Goal: Information Seeking & Learning: Learn about a topic

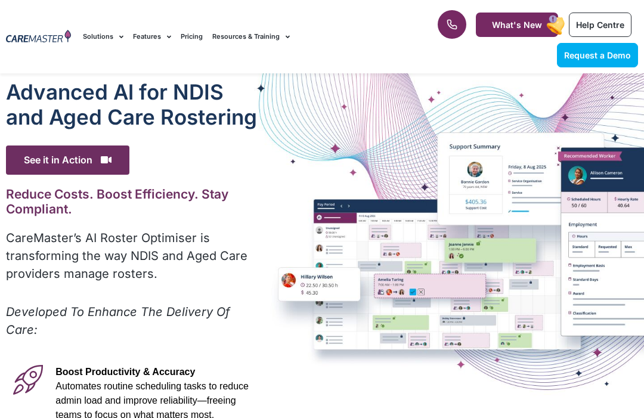
click at [585, 185] on div "Advanced Al for NDIS and Aged Care Rostering See it in Action Video Player [URL…" at bounding box center [322, 391] width 644 height 637
click at [64, 159] on span "See it in Action" at bounding box center [67, 159] width 123 height 29
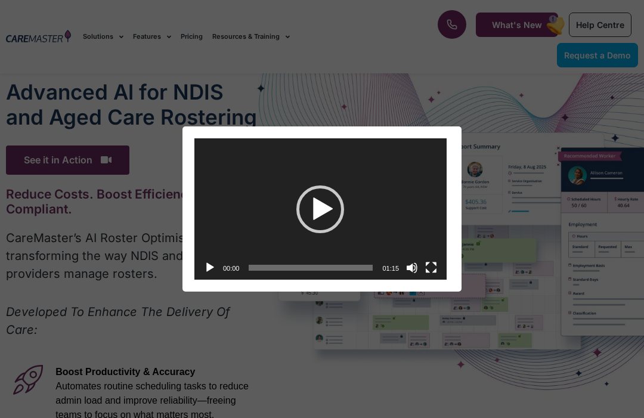
click at [319, 228] on div "Play" at bounding box center [320, 209] width 48 height 48
click at [344, 226] on div "Video Player" at bounding box center [320, 209] width 252 height 142
click at [325, 215] on span "Video Player" at bounding box center [320, 209] width 57 height 57
click at [329, 230] on span "Video Player" at bounding box center [320, 209] width 52 height 52
click at [405, 270] on div "Use Up/Down Arrow keys to increase or decrease volume." at bounding box center [411, 268] width 19 height 24
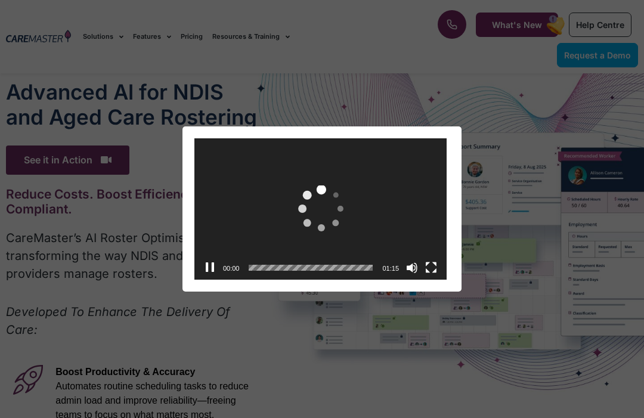
click at [270, 257] on div "00:00" at bounding box center [311, 268] width 124 height 24
click at [268, 204] on div "Video Player" at bounding box center [320, 209] width 252 height 142
click at [305, 194] on video "https://caremaster.com.au/wp-content/uploads/2025/05/RO_screenshots_D4-web.mp4" at bounding box center [320, 209] width 252 height 142
click at [375, 237] on div "Video Player" at bounding box center [320, 209] width 252 height 142
click at [273, 212] on div "Video Player" at bounding box center [320, 209] width 252 height 142
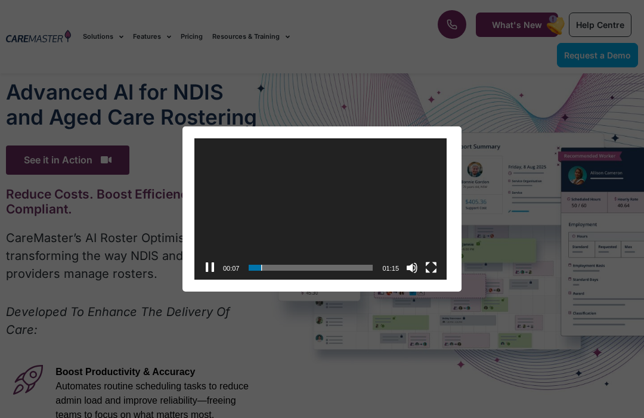
click at [409, 14] on div "Video Player https://caremaster.com.au/wp-content/uploads/2025/05/RO_screenshot…" at bounding box center [322, 209] width 644 height 418
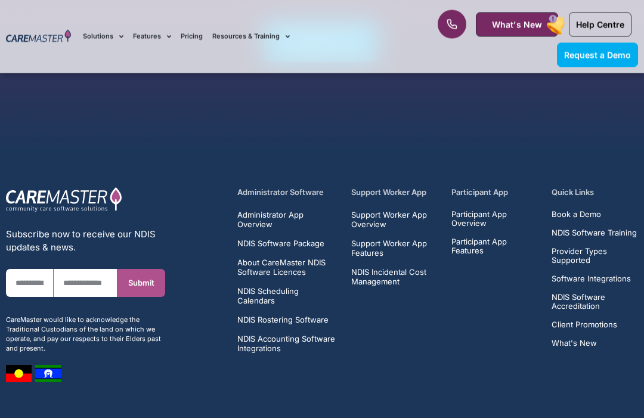
scroll to position [2168, 0]
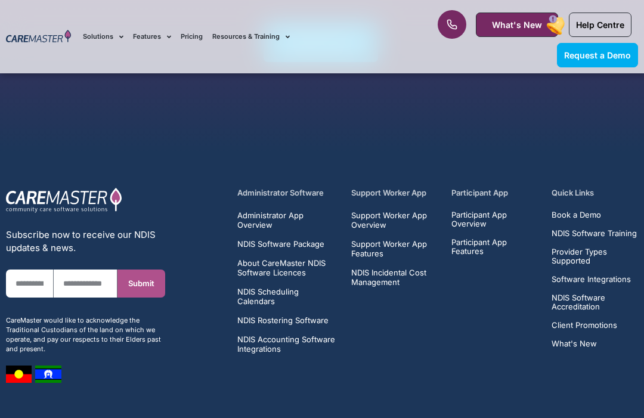
click at [588, 293] on span "NDIS Software Accreditation" at bounding box center [594, 302] width 86 height 18
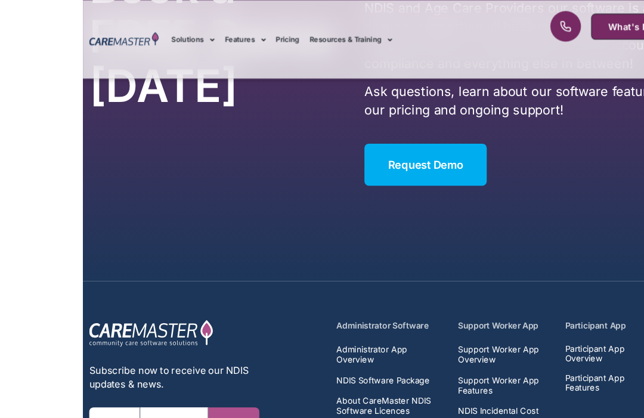
scroll to position [1958, 0]
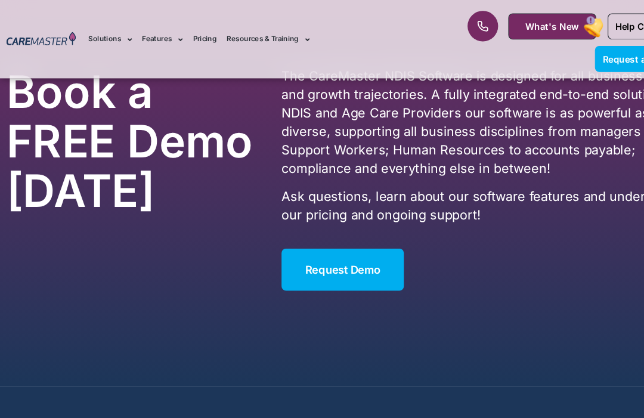
click at [309, 243] on link "Request Demo" at bounding box center [320, 251] width 114 height 39
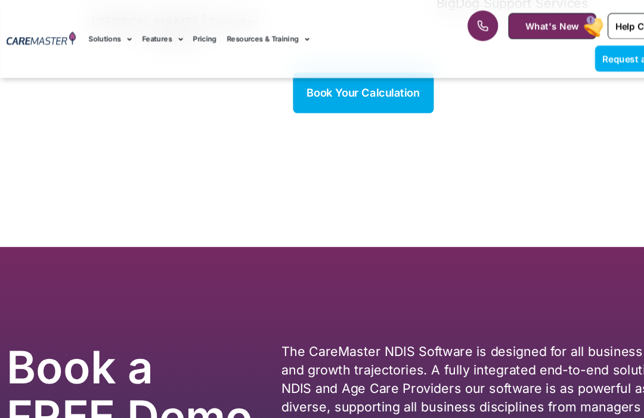
scroll to position [28, 0]
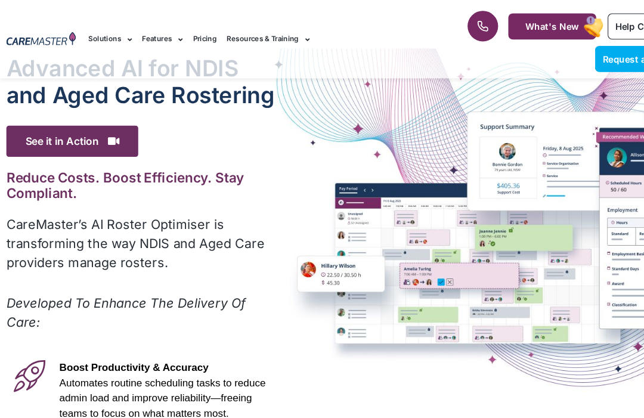
click at [380, 262] on div "Advanced Al for NDIS and Aged Care Rostering See it in Action Video Player http…" at bounding box center [322, 363] width 644 height 637
click at [322, 156] on div "Advanced Al for NDIS and Aged Care Rostering See it in Action Video Player http…" at bounding box center [322, 363] width 644 height 637
click at [227, 105] on div "Advanced Al for NDIS and Aged Care Rostering See it in Action Video Player http…" at bounding box center [132, 363] width 264 height 637
click at [146, 101] on div "Advanced Al for NDIS and Aged Care Rostering" at bounding box center [132, 78] width 252 height 54
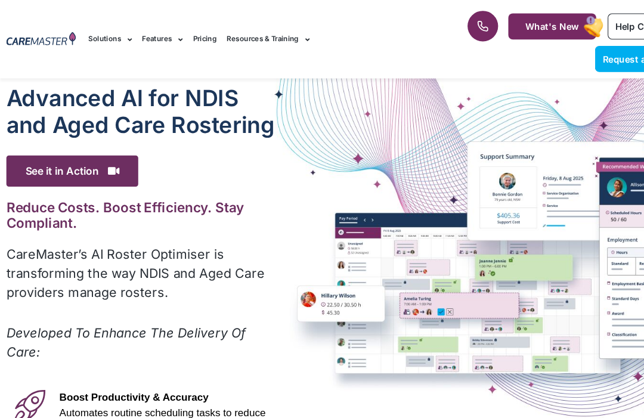
click at [42, 127] on h1 "Advanced Al for NDIS and Aged Care Rostering" at bounding box center [132, 104] width 252 height 50
click at [32, 170] on span "See it in Action" at bounding box center [67, 159] width 123 height 29
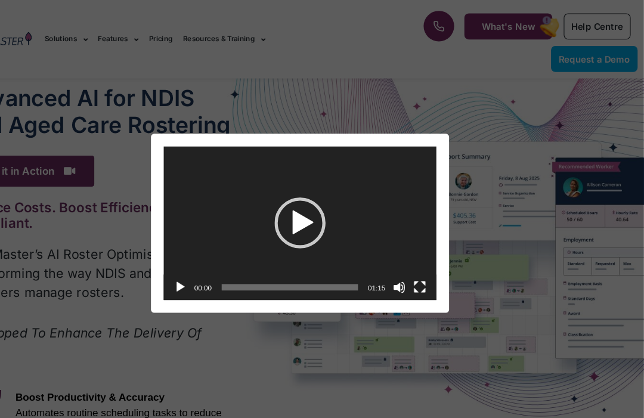
click at [298, 213] on div "Play" at bounding box center [322, 209] width 48 height 48
click at [288, 207] on span "Video Player" at bounding box center [321, 208] width 67 height 67
click at [294, 216] on span "Video Player" at bounding box center [322, 209] width 57 height 57
click at [288, 201] on span "Video Player" at bounding box center [321, 208] width 67 height 67
click at [297, 218] on video "https://caremaster.com.au/wp-content/uploads/2025/05/RO_screenshots_D4-web.mp4" at bounding box center [321, 209] width 255 height 144
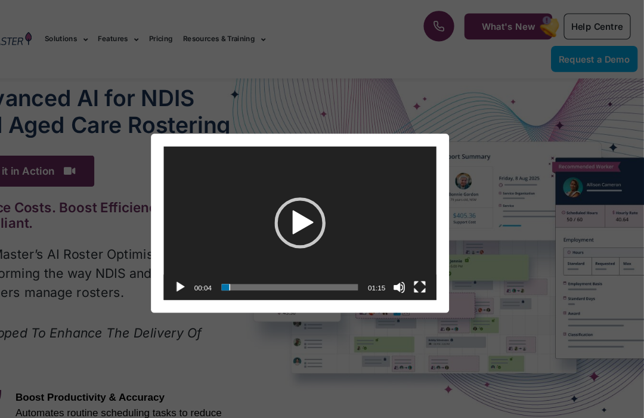
click at [364, 214] on div "Video Player" at bounding box center [321, 209] width 255 height 144
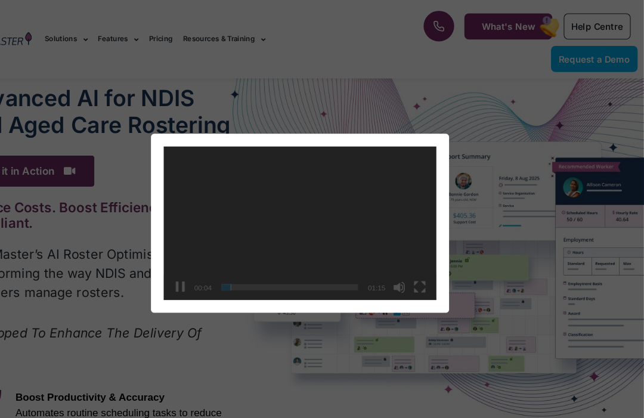
click at [277, 227] on video "https://caremaster.com.au/wp-content/uploads/2025/05/RO_screenshots_D4-web.mp4" at bounding box center [321, 209] width 255 height 144
click at [252, 227] on div "Video Player" at bounding box center [321, 209] width 255 height 144
click at [219, 277] on div "00:11" at bounding box center [231, 269] width 24 height 24
click at [229, 254] on video "https://caremaster.com.au/wp-content/uploads/2025/05/RO_screenshots_D4-web.mp4" at bounding box center [321, 209] width 255 height 144
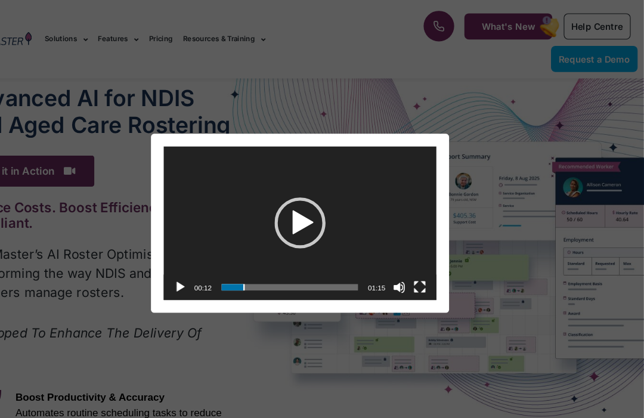
click at [100, 139] on div "Video Player https://caremaster.com.au/wp-content/uploads/2025/05/RO_screenshot…" at bounding box center [322, 208] width 634 height 167
